Goal: Find contact information: Find contact information

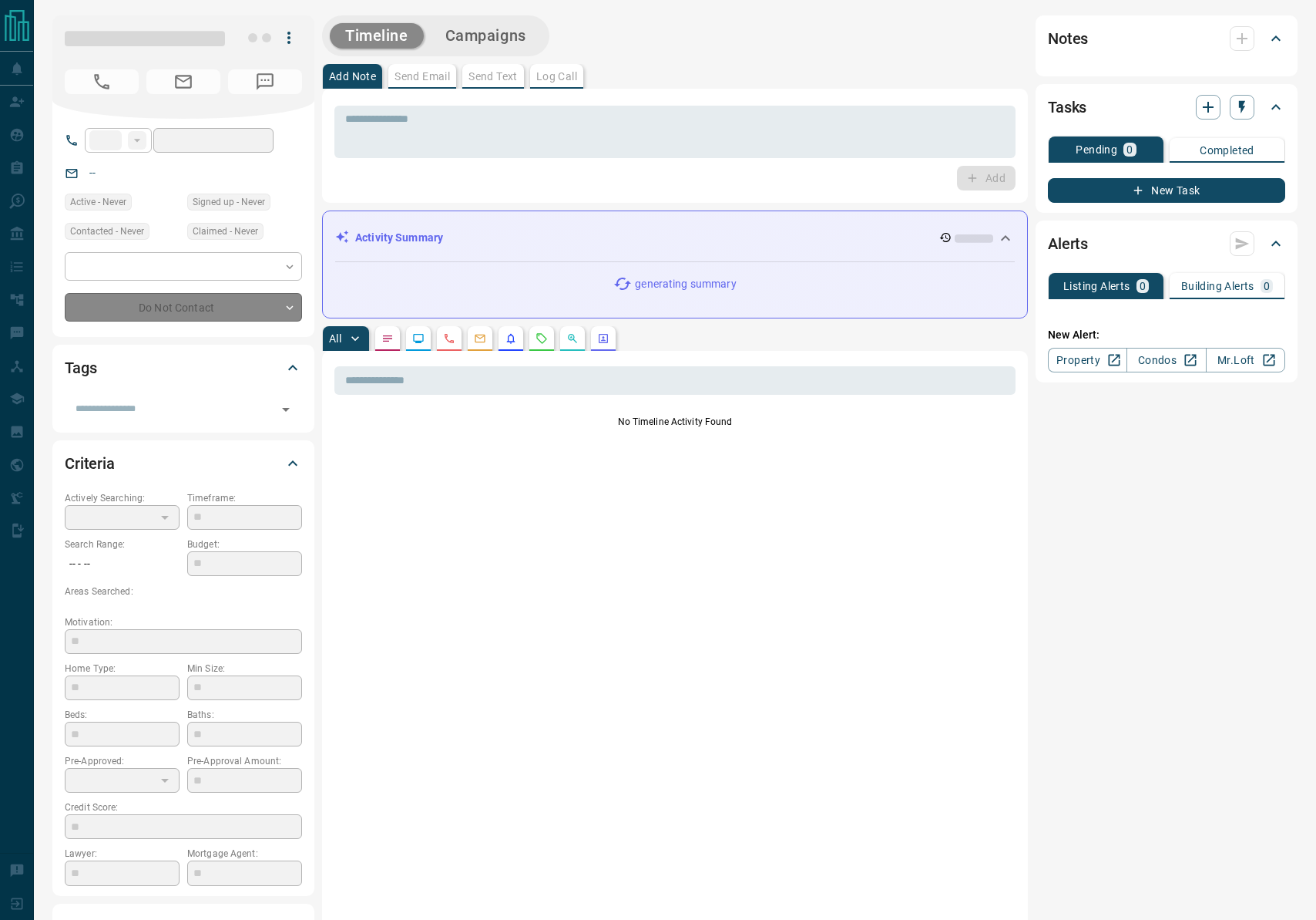
type input "**"
type input "**********"
type input "*"
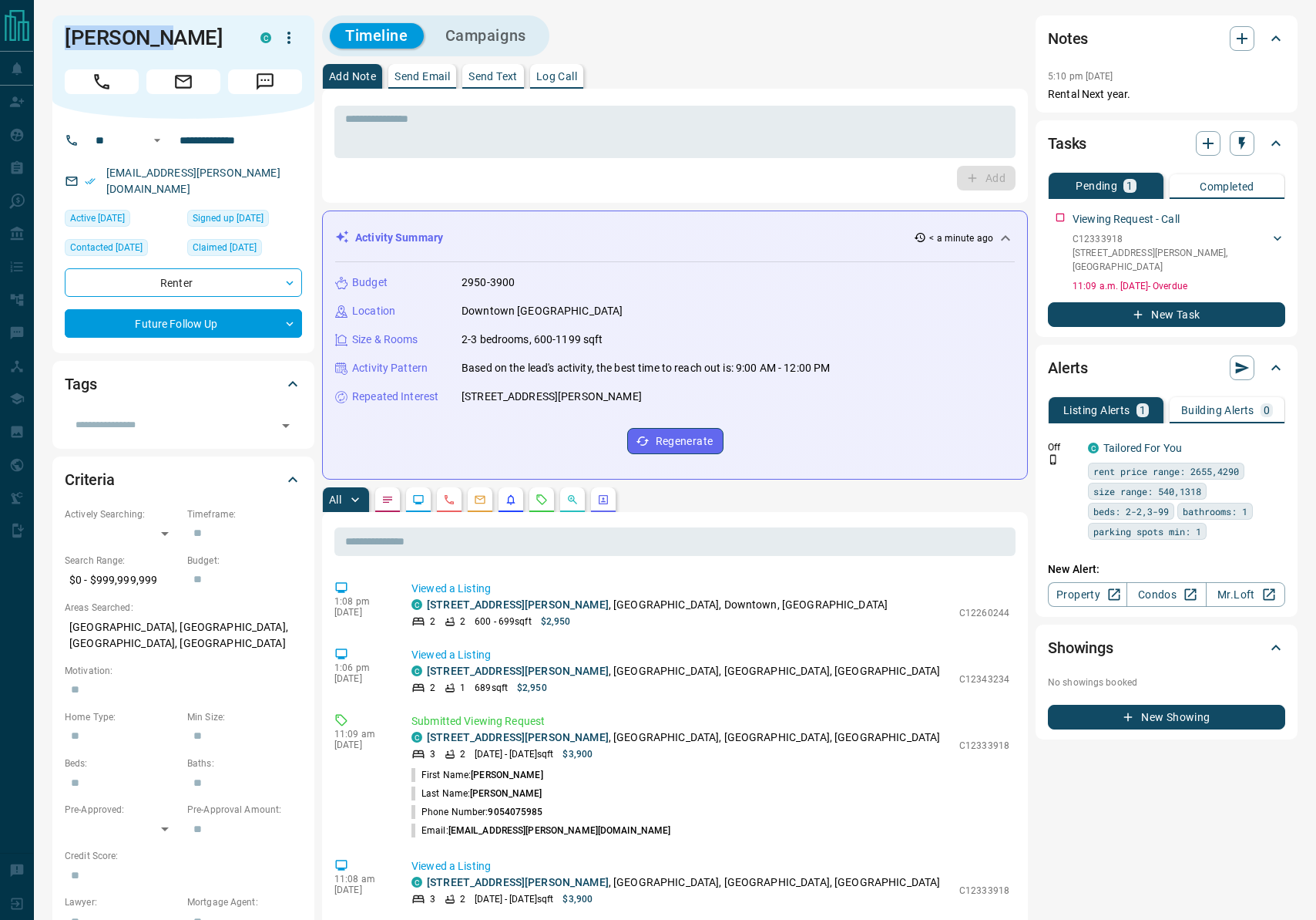
drag, startPoint x: 153, startPoint y: 38, endPoint x: 83, endPoint y: 44, distance: 70.3
click at [52, 41] on div "[PERSON_NAME]" at bounding box center [183, 67] width 262 height 103
copy h1 "[PERSON_NAME]"
drag, startPoint x: 233, startPoint y: 33, endPoint x: 173, endPoint y: 35, distance: 60.0
click at [173, 35] on div "[PERSON_NAME]" at bounding box center [159, 38] width 188 height 25
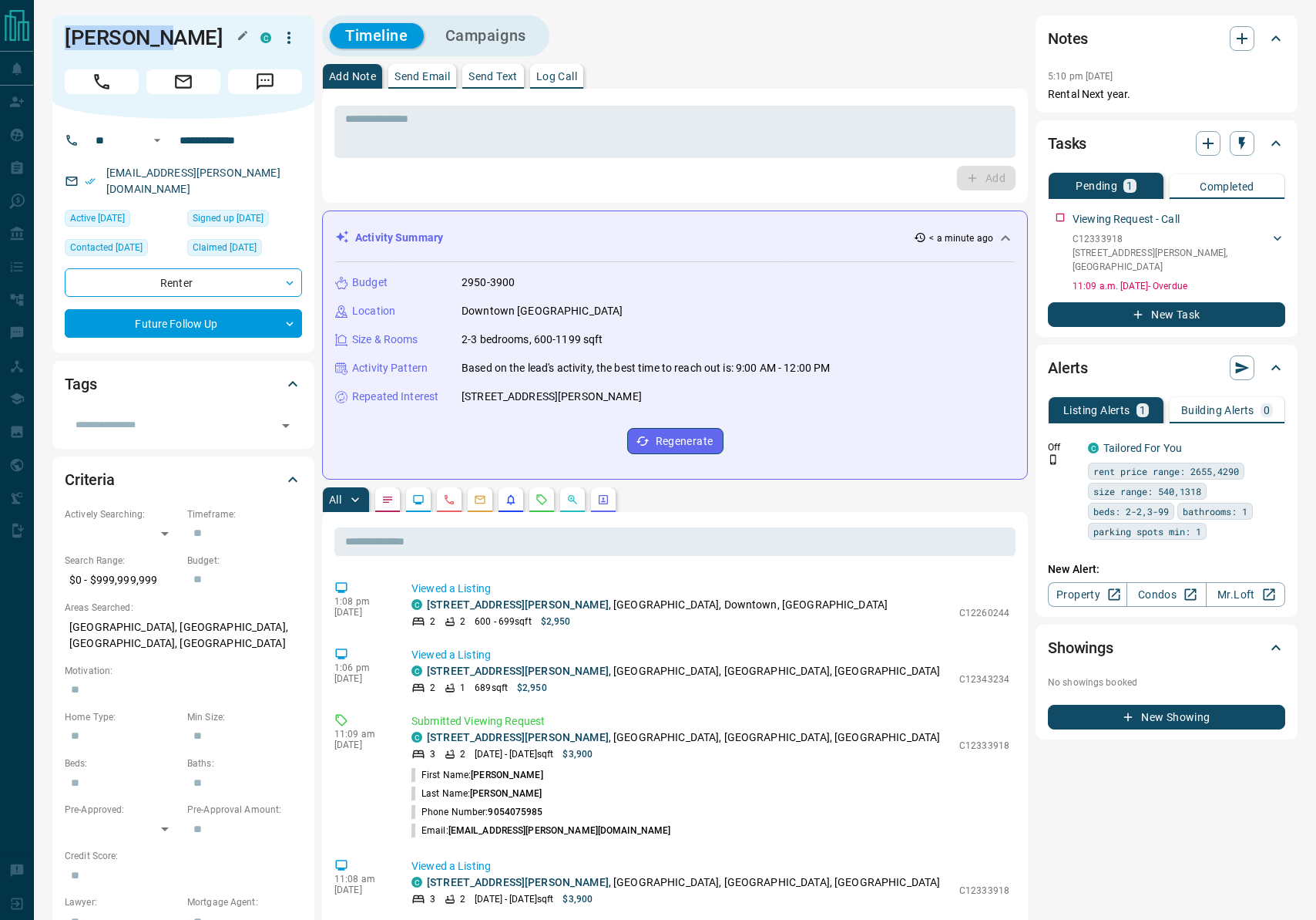
drag, startPoint x: 169, startPoint y: 40, endPoint x: 141, endPoint y: 39, distance: 28.0
click at [215, 38] on h1 "[PERSON_NAME]" at bounding box center [151, 38] width 173 height 25
drag, startPoint x: 160, startPoint y: 37, endPoint x: 229, endPoint y: 41, distance: 69.1
click at [229, 41] on h1 "[PERSON_NAME]" at bounding box center [151, 38] width 173 height 25
copy h1 "[PERSON_NAME]"
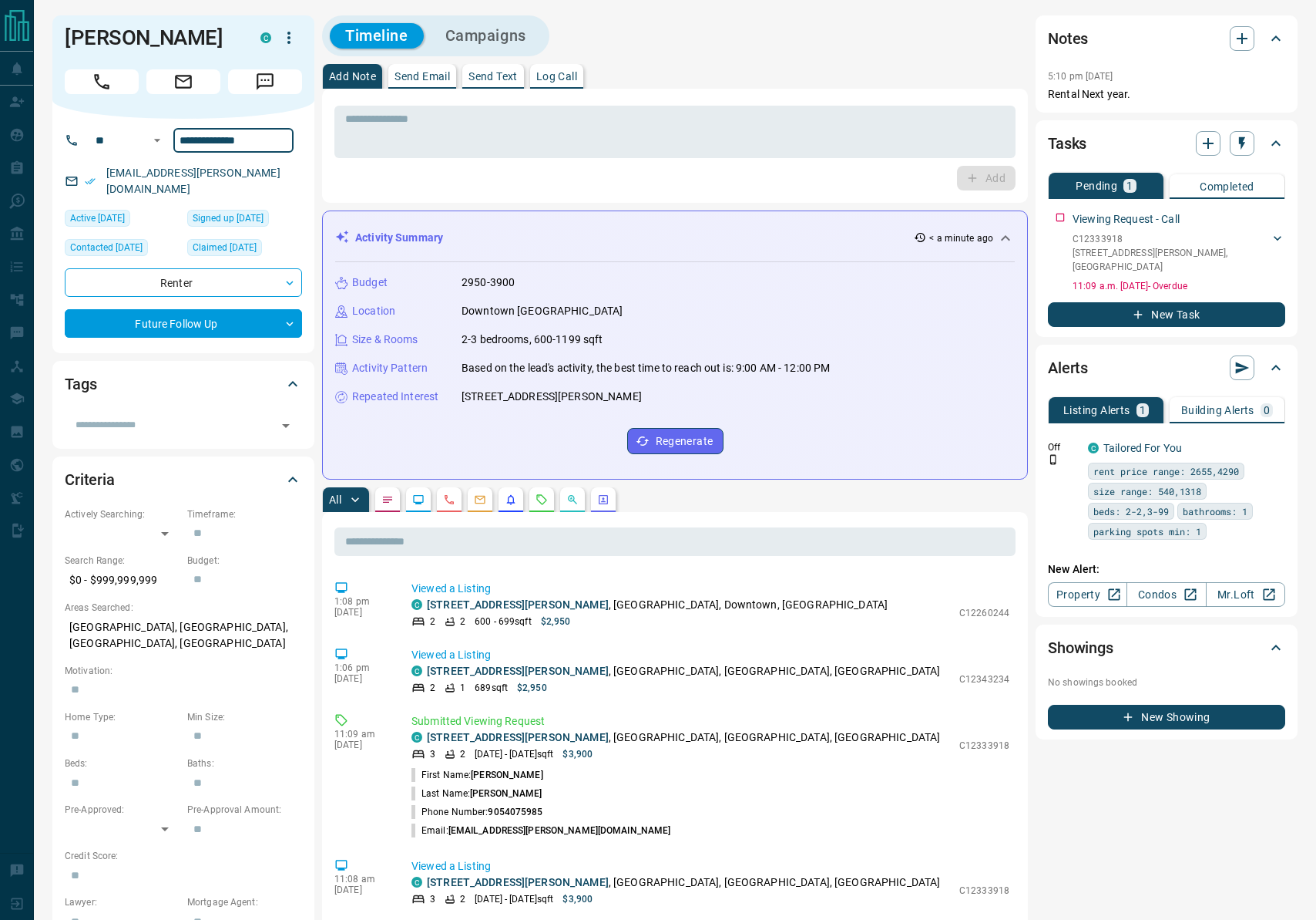
drag, startPoint x: 268, startPoint y: 141, endPoint x: 173, endPoint y: 135, distance: 95.2
click at [173, 135] on input "**********" at bounding box center [233, 141] width 120 height 25
click at [545, 498] on icon "Requests" at bounding box center [542, 499] width 12 height 12
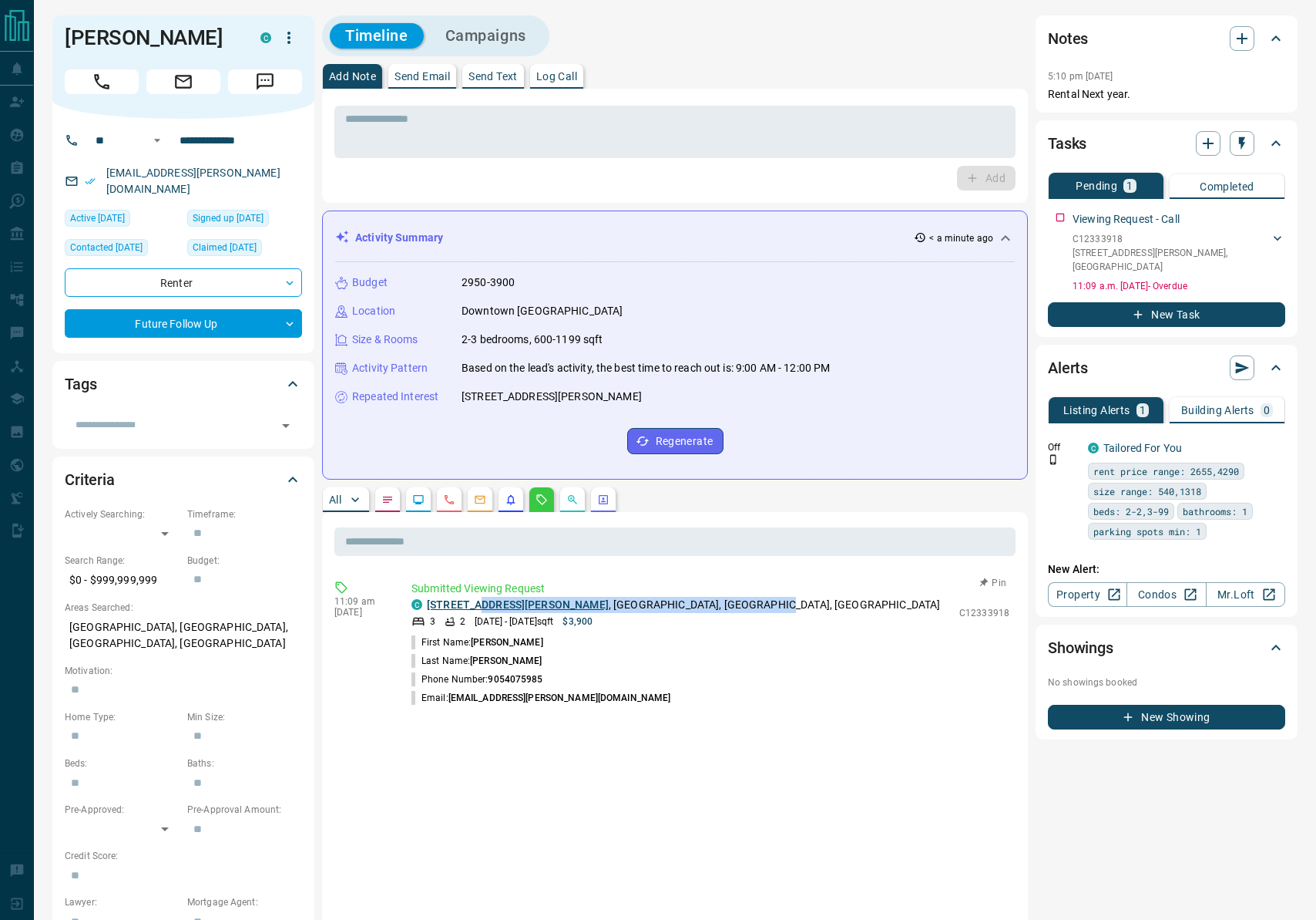
drag, startPoint x: 681, startPoint y: 606, endPoint x: 472, endPoint y: 601, distance: 209.1
click at [473, 601] on div "C [STREET_ADDRESS][PERSON_NAME]" at bounding box center [681, 604] width 540 height 16
click at [458, 609] on link "[STREET_ADDRESS][PERSON_NAME]" at bounding box center [518, 604] width 182 height 12
